Goal: Task Accomplishment & Management: Manage account settings

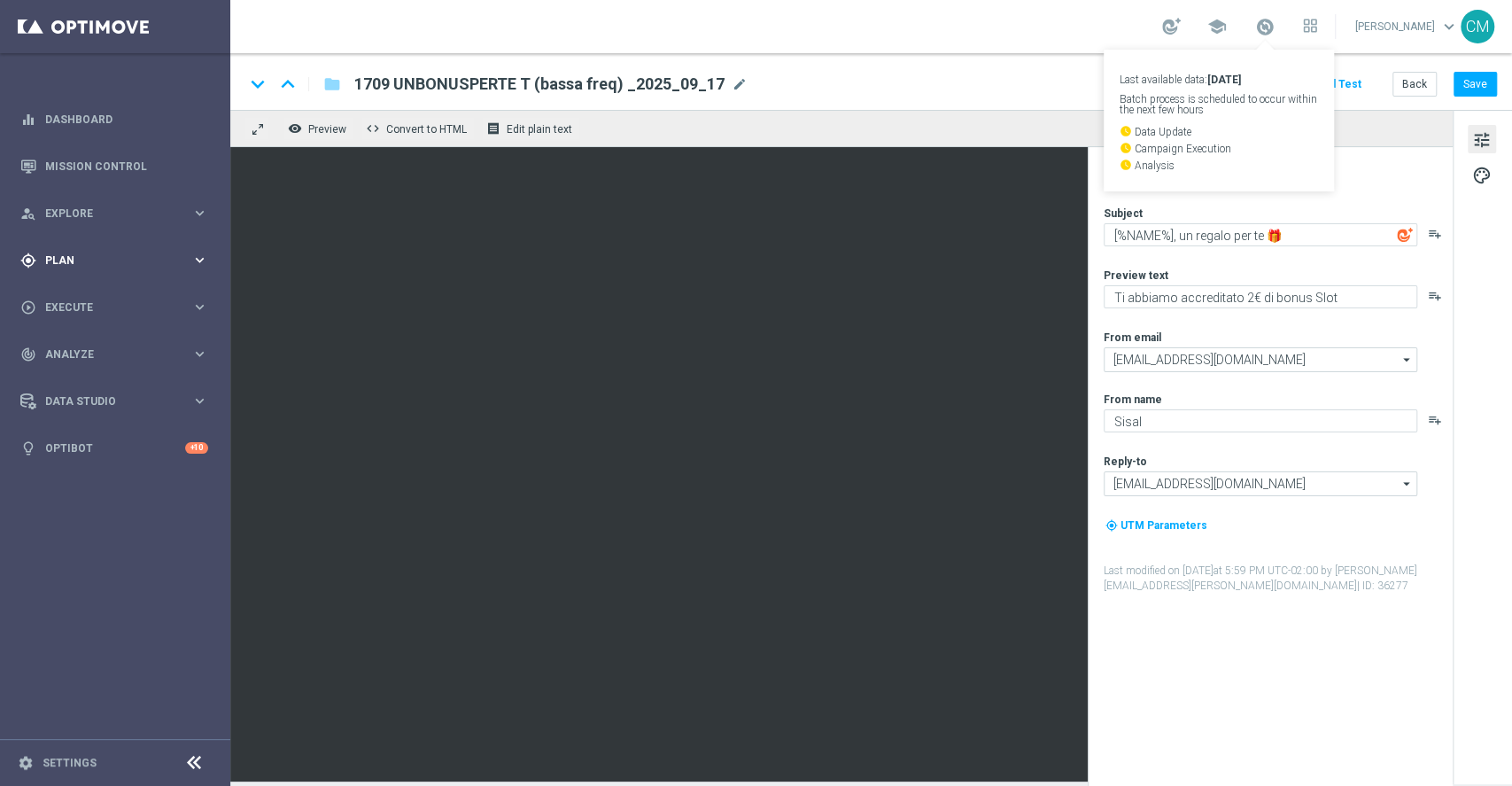
click at [114, 261] on span "Plan" at bounding box center [118, 260] width 146 height 10
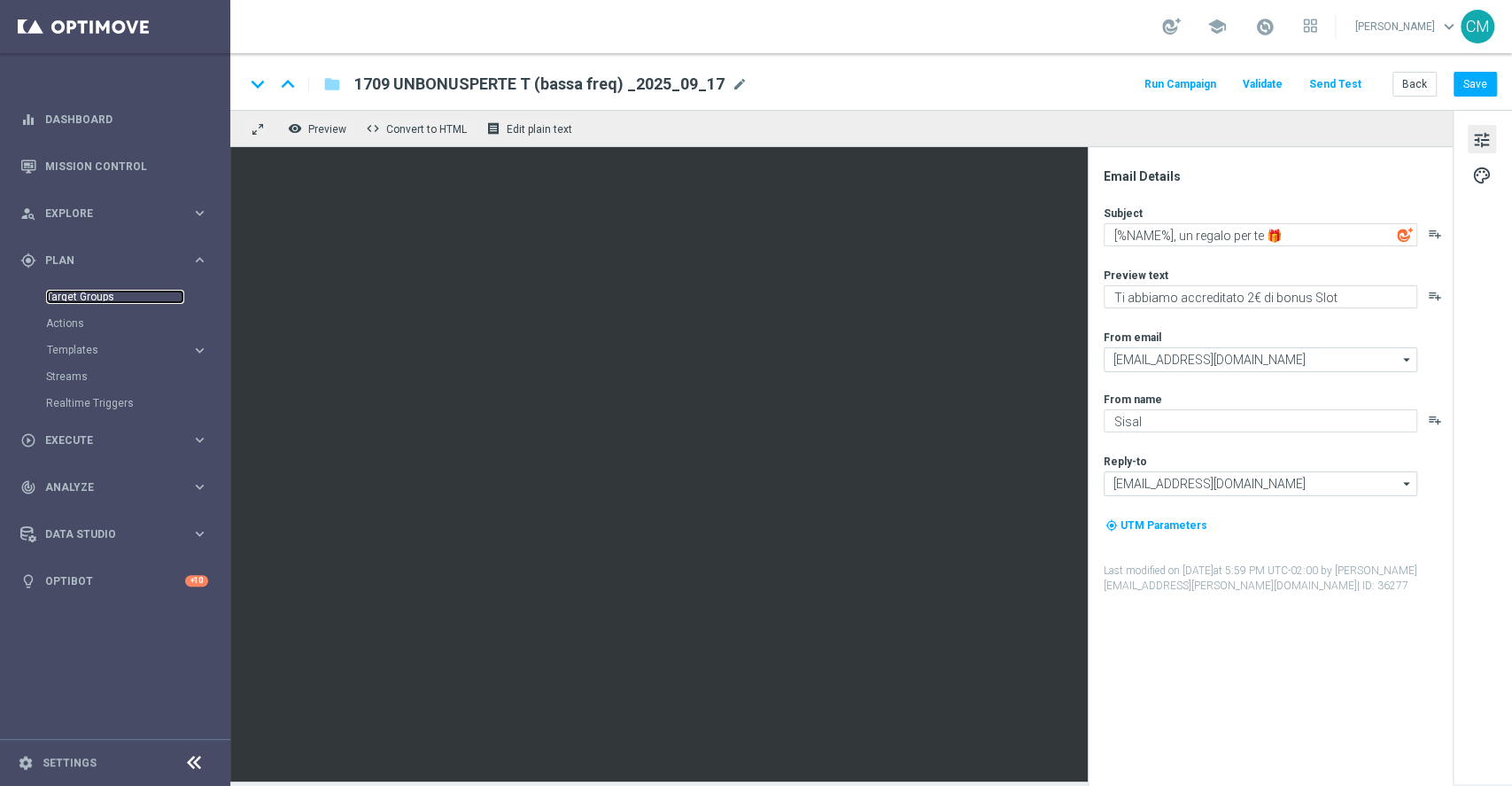
click at [79, 295] on link "Target Groups" at bounding box center [115, 297] width 138 height 14
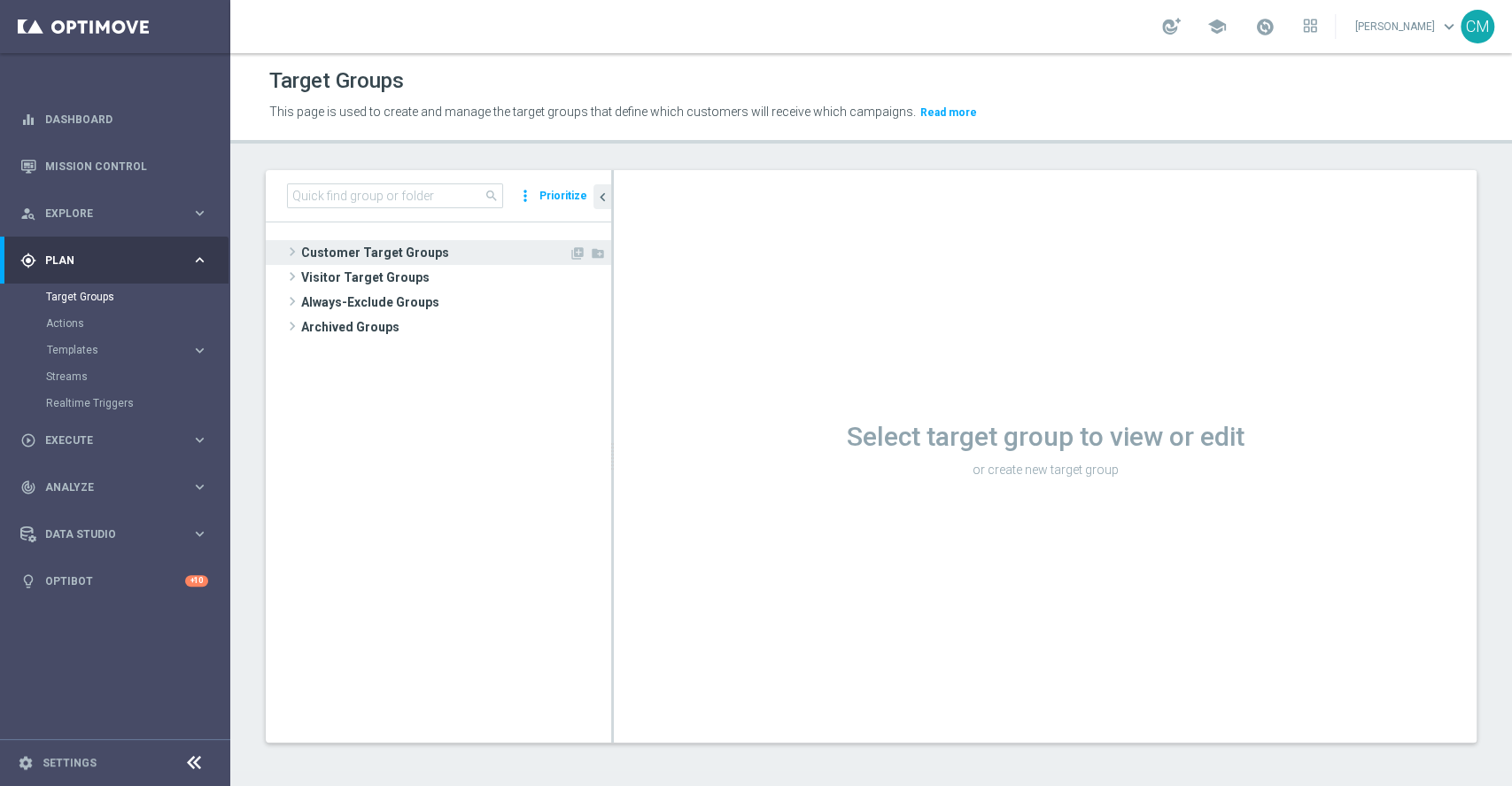
click at [326, 248] on span "Customer Target Groups" at bounding box center [435, 252] width 267 height 24
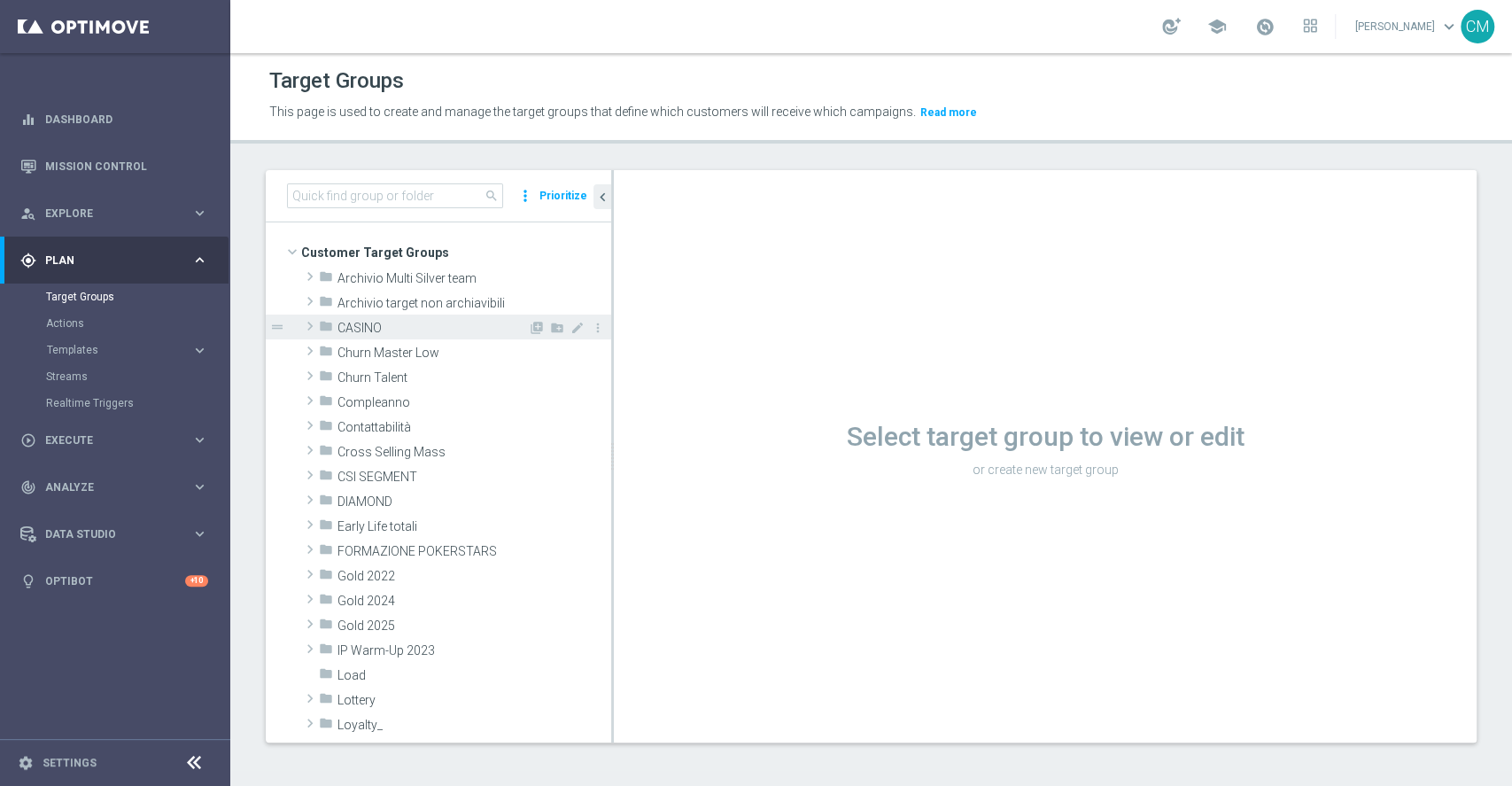
click at [343, 335] on div "folder CASINO" at bounding box center [423, 327] width 209 height 24
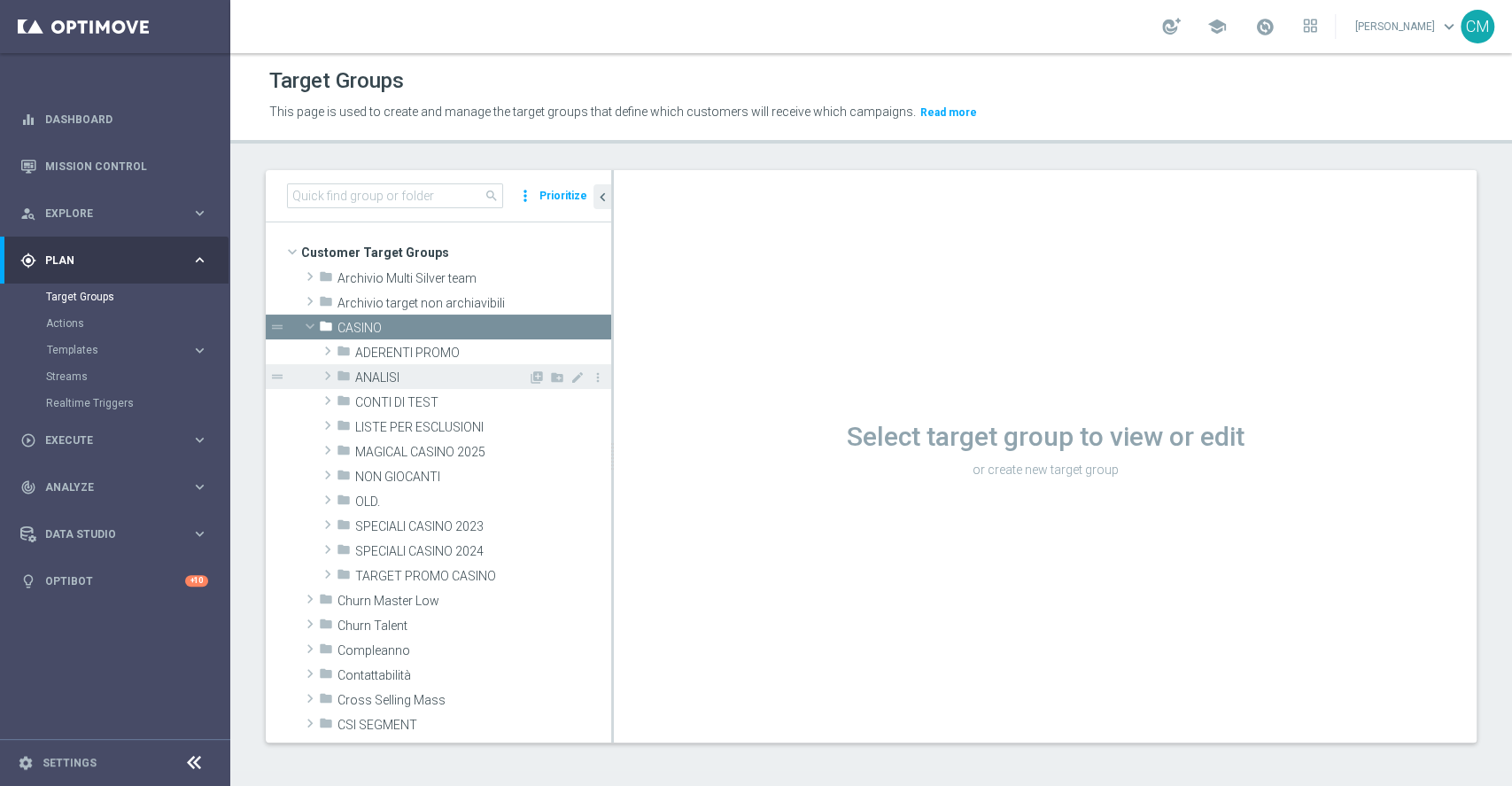
click at [364, 377] on span "ANALISI" at bounding box center [442, 378] width 173 height 15
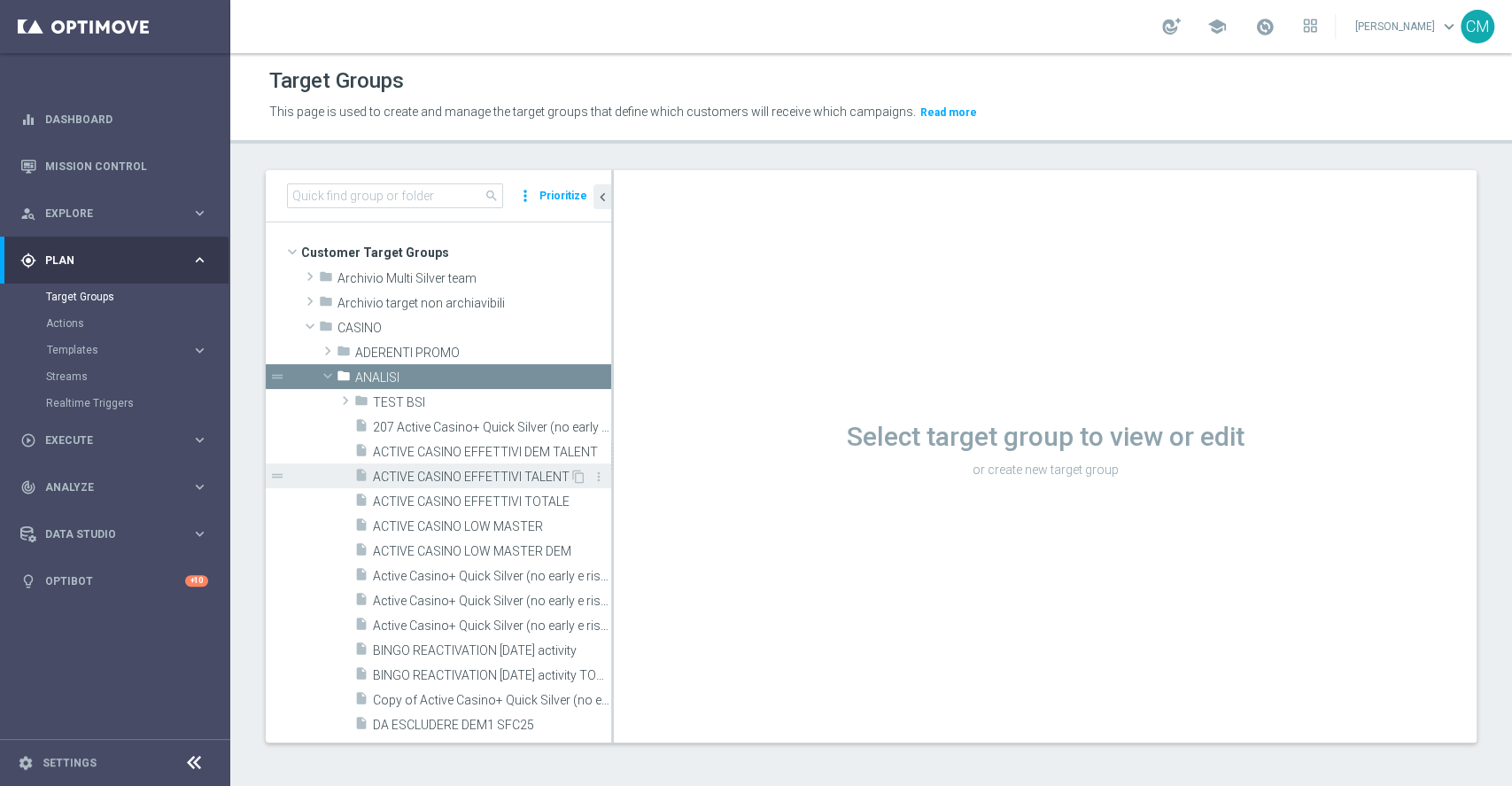
click at [497, 479] on span "ACTIVE CASINO EFFETTIVI TALENT" at bounding box center [470, 477] width 197 height 15
click at [488, 471] on span "ACTIVE CASINO EFFETTIVI TALENT" at bounding box center [470, 477] width 197 height 15
click at [492, 471] on span "ACTIVE CASINO EFFETTIVI TALENT" at bounding box center [470, 477] width 197 height 15
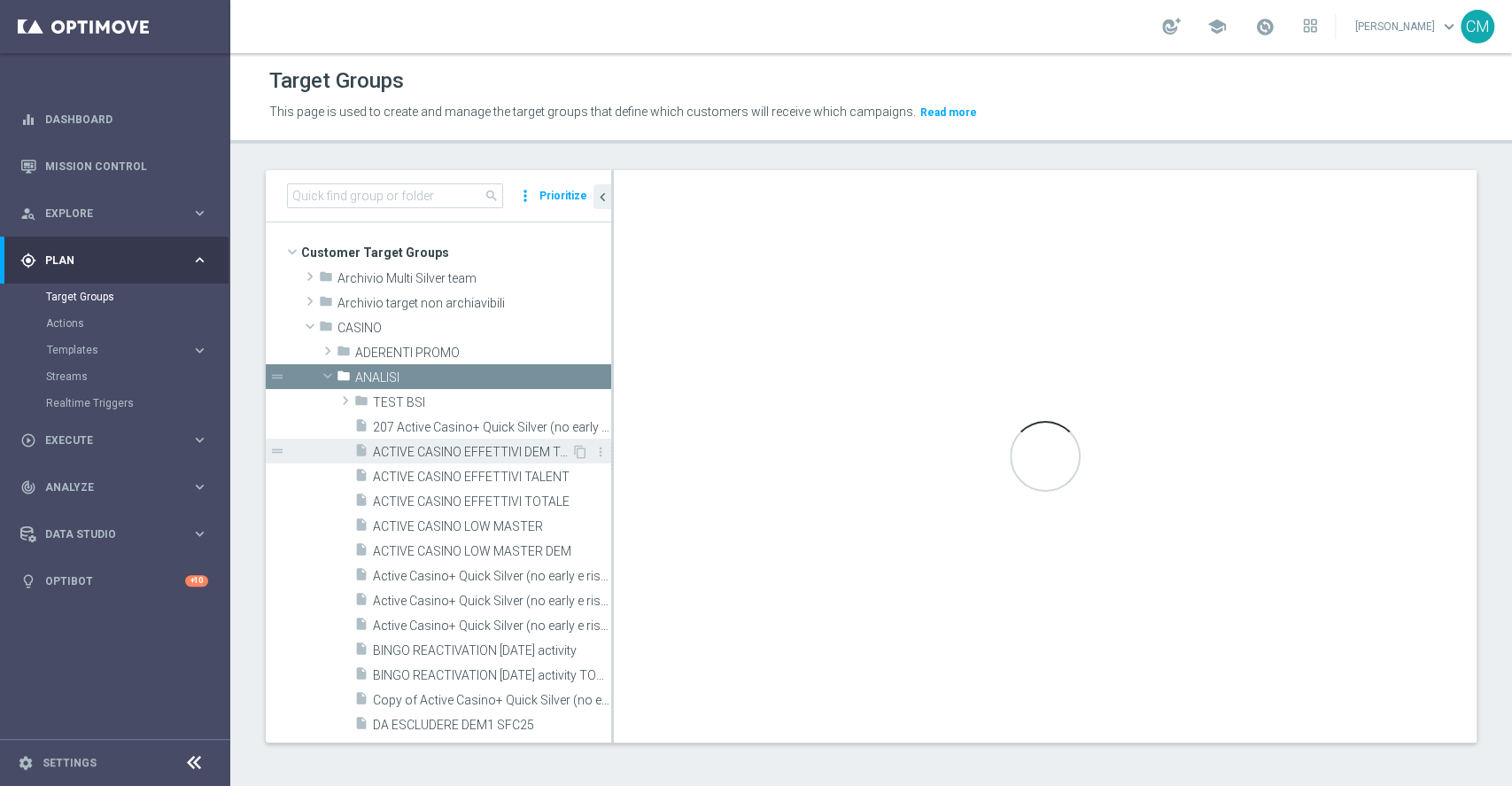
click at [477, 450] on span "ACTIVE CASINO EFFETTIVI DEM TALENT" at bounding box center [471, 453] width 199 height 15
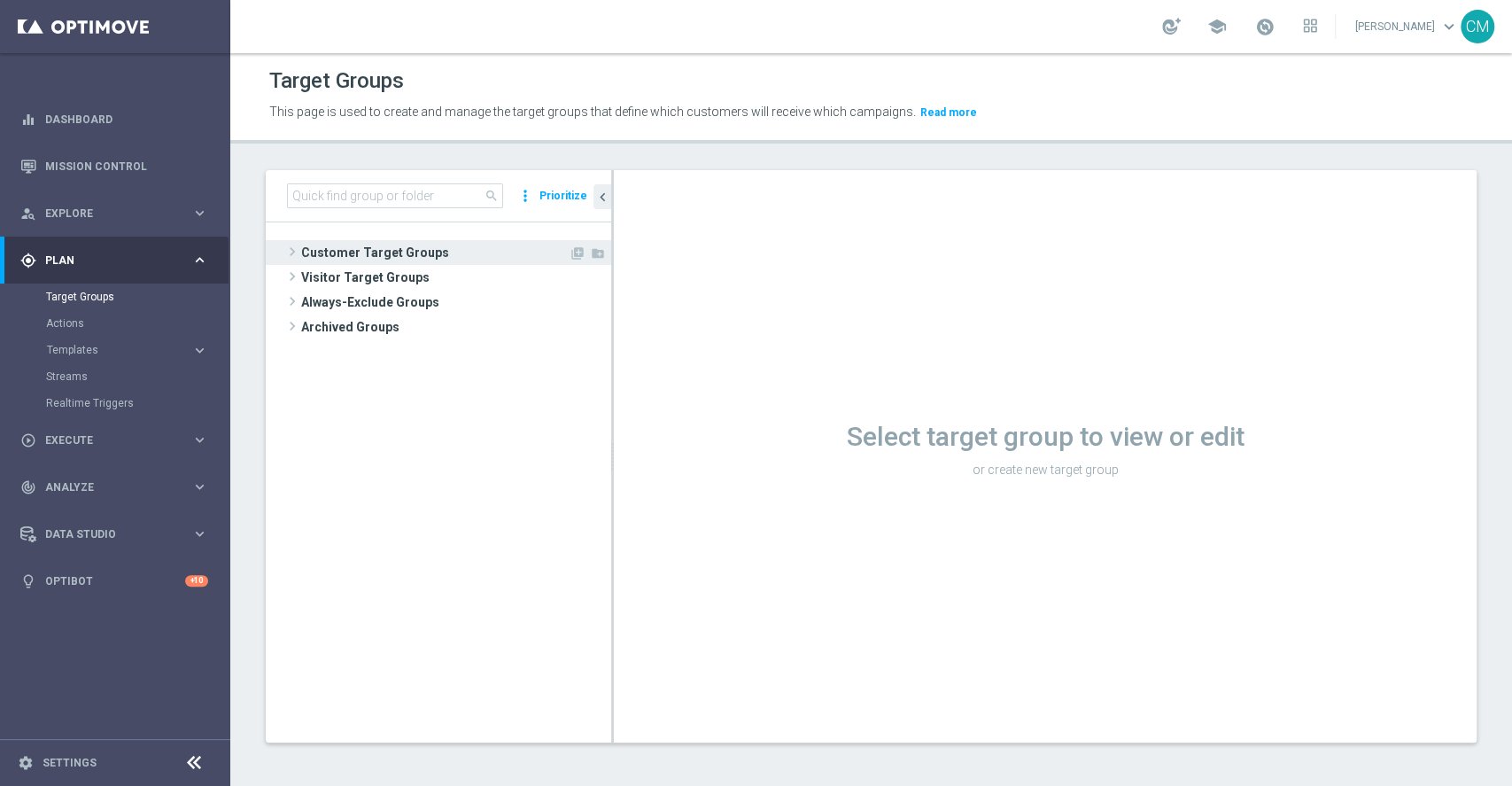
click at [383, 253] on span "Customer Target Groups" at bounding box center [435, 252] width 267 height 24
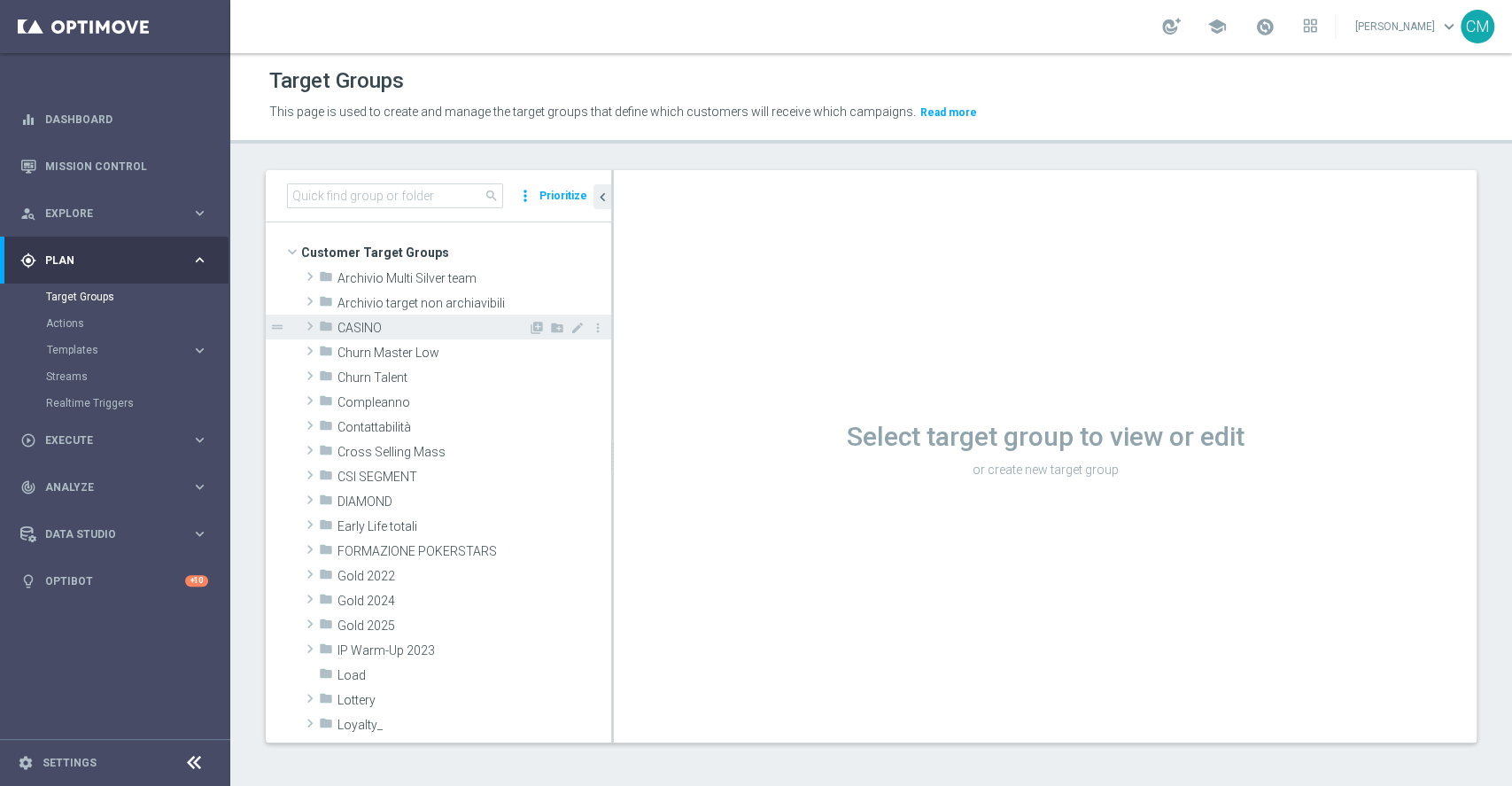
click at [380, 330] on span "CASINO" at bounding box center [433, 329] width 190 height 15
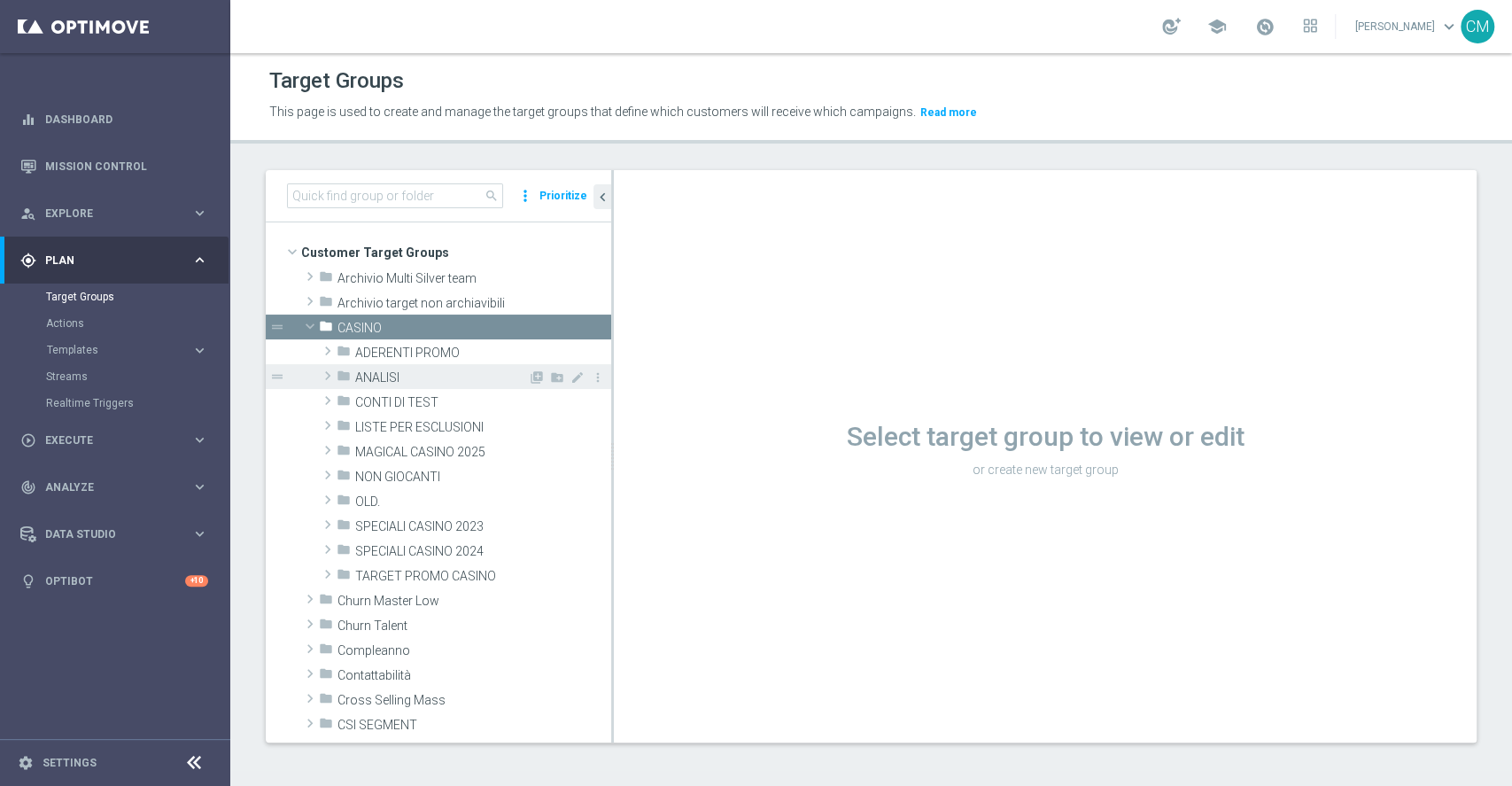
click at [390, 367] on div "folder ANALISI" at bounding box center [432, 377] width 191 height 24
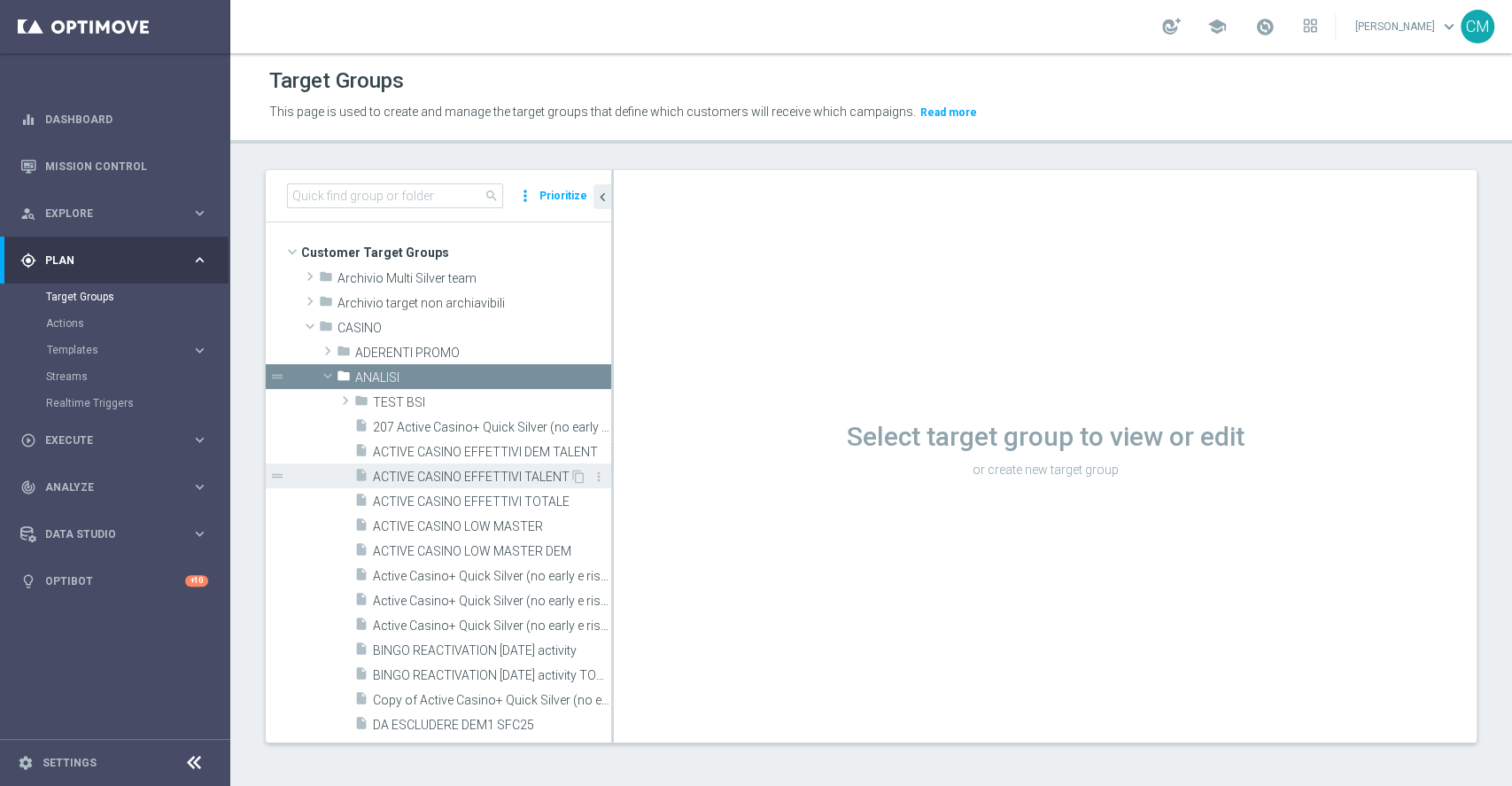
click at [462, 473] on span "ACTIVE CASINO EFFETTIVI TALENT" at bounding box center [470, 477] width 197 height 15
